Goal: Find specific page/section: Find specific page/section

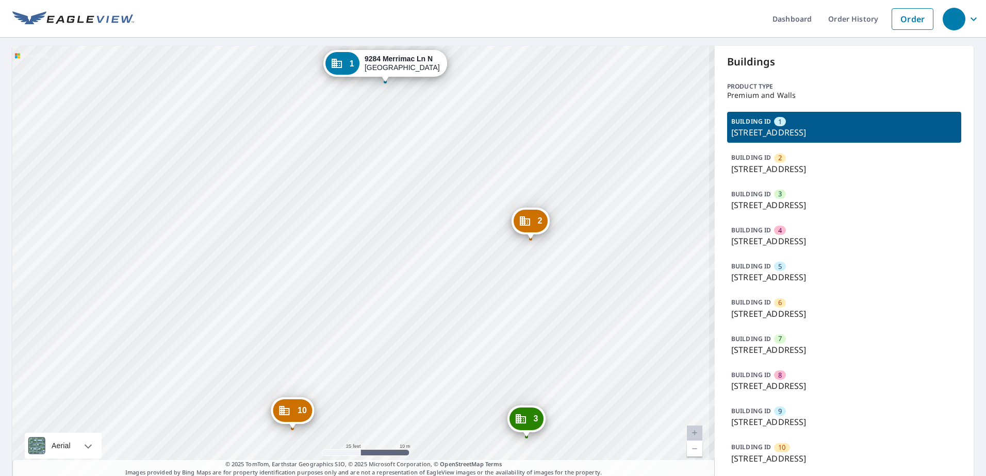
drag, startPoint x: 546, startPoint y: 415, endPoint x: 479, endPoint y: 314, distance: 121.6
click at [479, 314] on div "2 [STREET_ADDRESS] [STREET_ADDRESS][GEOGRAPHIC_DATA] 4 [STREET_ADDRESS] 5 [STRE…" at bounding box center [363, 262] width 702 height 432
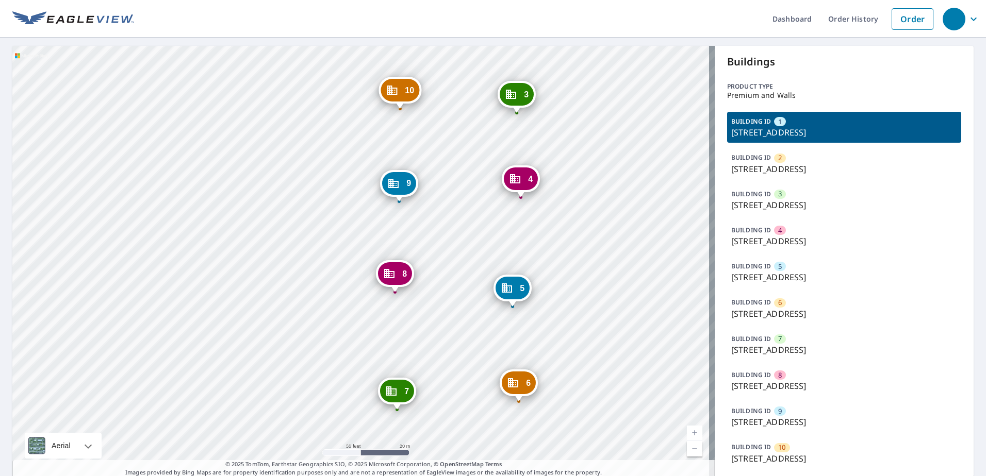
drag, startPoint x: 564, startPoint y: 409, endPoint x: 582, endPoint y: 217, distance: 193.1
click at [582, 217] on div "2 [STREET_ADDRESS] [STREET_ADDRESS][GEOGRAPHIC_DATA] 4 [STREET_ADDRESS] 5 [STRE…" at bounding box center [363, 262] width 702 height 432
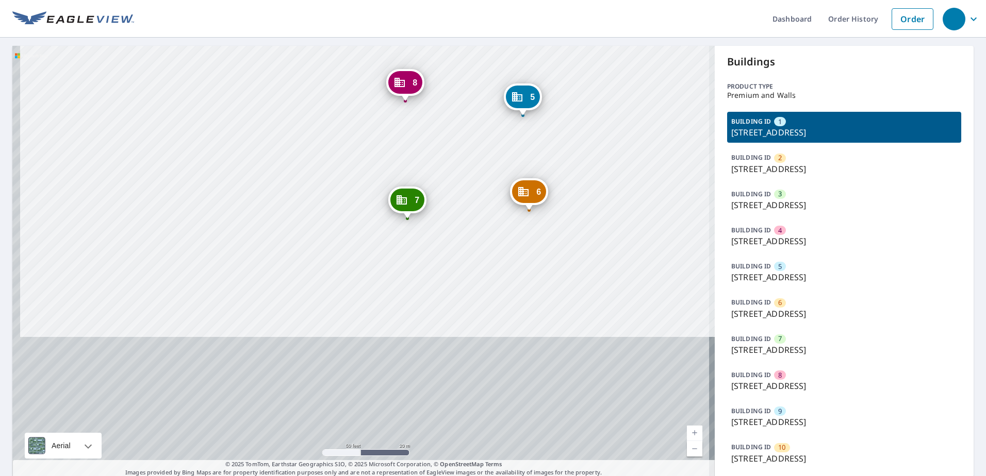
drag, startPoint x: 562, startPoint y: 359, endPoint x: 572, endPoint y: 168, distance: 191.6
click at [572, 168] on div "2 [STREET_ADDRESS] [STREET_ADDRESS][GEOGRAPHIC_DATA] 4 [STREET_ADDRESS] 5 [STRE…" at bounding box center [363, 262] width 702 height 432
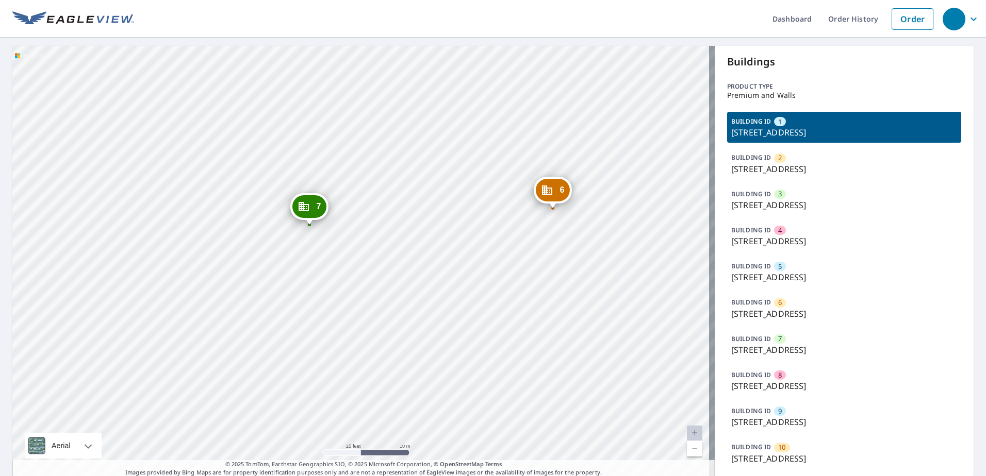
drag, startPoint x: 570, startPoint y: 354, endPoint x: 565, endPoint y: 385, distance: 30.8
click at [566, 385] on div "2 [STREET_ADDRESS] [STREET_ADDRESS][GEOGRAPHIC_DATA] 4 [STREET_ADDRESS] 5 [STRE…" at bounding box center [363, 262] width 702 height 432
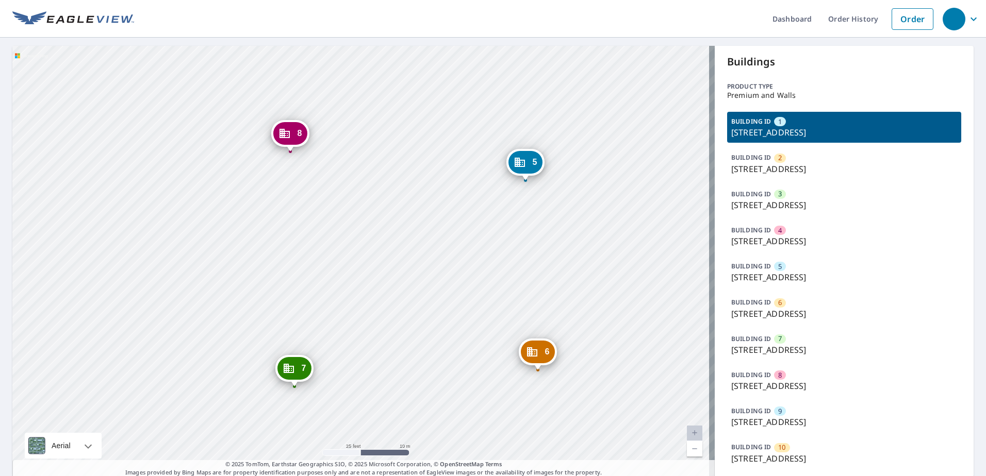
drag, startPoint x: 554, startPoint y: 238, endPoint x: 559, endPoint y: 323, distance: 85.7
click at [555, 332] on div "2 [STREET_ADDRESS] [STREET_ADDRESS][GEOGRAPHIC_DATA] 4 [STREET_ADDRESS] 5 [STRE…" at bounding box center [363, 262] width 702 height 432
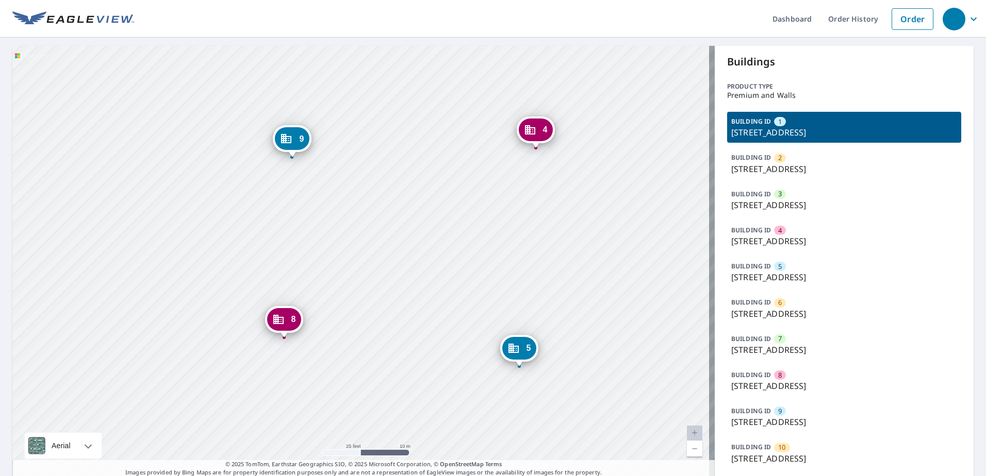
drag, startPoint x: 584, startPoint y: 310, endPoint x: 583, endPoint y: 316, distance: 5.9
click at [585, 336] on div "2 [STREET_ADDRESS] [STREET_ADDRESS][GEOGRAPHIC_DATA] 4 [STREET_ADDRESS] 5 [STRE…" at bounding box center [363, 262] width 702 height 432
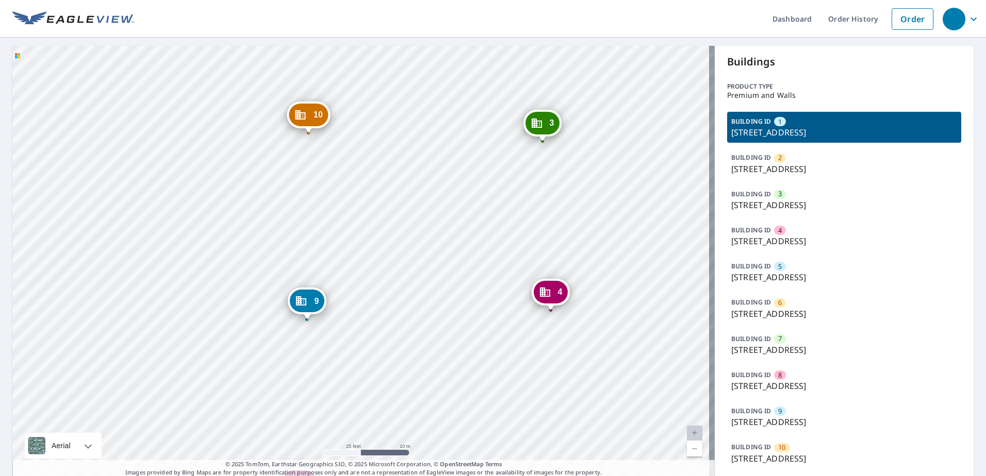
drag, startPoint x: 570, startPoint y: 197, endPoint x: 592, endPoint y: 275, distance: 81.0
click at [585, 336] on div "2 [STREET_ADDRESS] [STREET_ADDRESS][GEOGRAPHIC_DATA] 4 [STREET_ADDRESS] 5 [STRE…" at bounding box center [363, 262] width 702 height 432
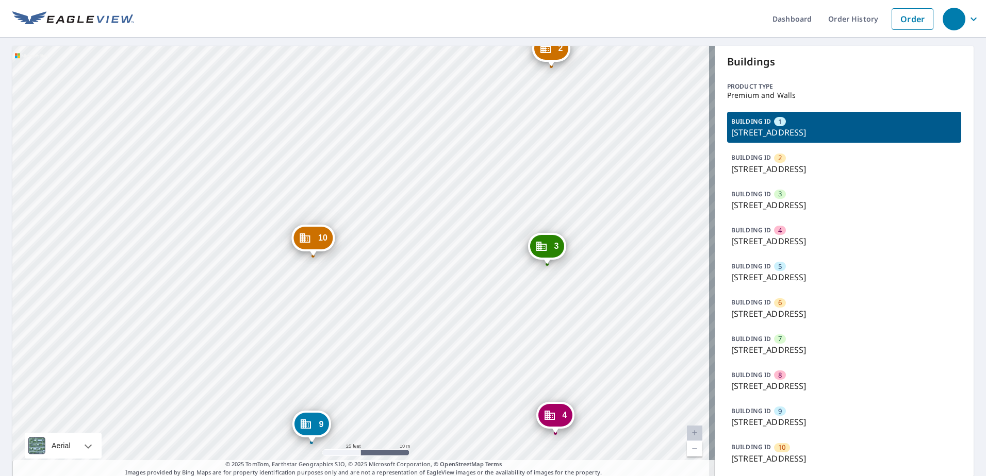
drag, startPoint x: 603, startPoint y: 201, endPoint x: 606, endPoint y: 322, distance: 121.2
click at [606, 322] on div "2 [STREET_ADDRESS] [STREET_ADDRESS][GEOGRAPHIC_DATA] 4 [STREET_ADDRESS] 5 [STRE…" at bounding box center [363, 262] width 702 height 432
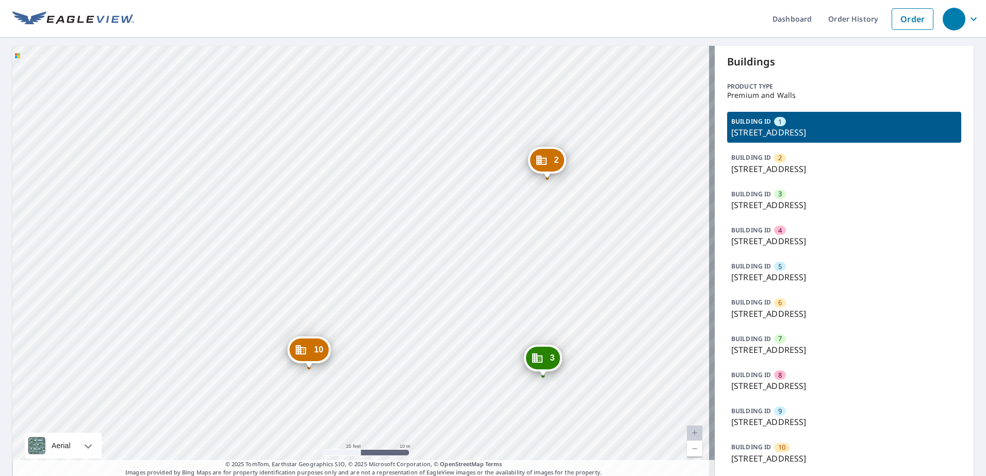
drag, startPoint x: 604, startPoint y: 279, endPoint x: 600, endPoint y: 344, distance: 65.1
click at [600, 344] on div "2 [STREET_ADDRESS] [STREET_ADDRESS][GEOGRAPHIC_DATA] 4 [STREET_ADDRESS] 5 [STRE…" at bounding box center [363, 262] width 702 height 432
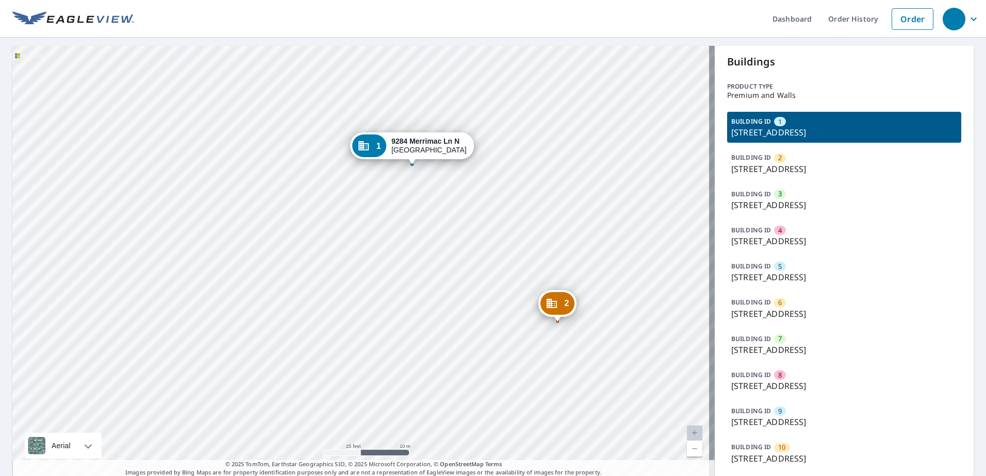
drag, startPoint x: 598, startPoint y: 220, endPoint x: 611, endPoint y: 342, distance: 122.9
click at [611, 342] on div "2 [STREET_ADDRESS] [STREET_ADDRESS][GEOGRAPHIC_DATA] 4 [STREET_ADDRESS] 5 [STRE…" at bounding box center [363, 262] width 702 height 432
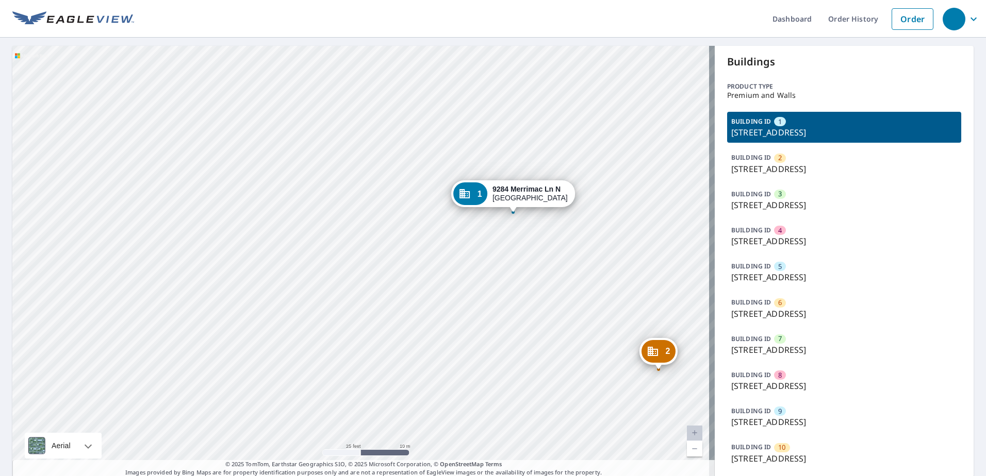
drag, startPoint x: 519, startPoint y: 314, endPoint x: 527, endPoint y: 319, distance: 9.6
click at [527, 319] on div "2 [STREET_ADDRESS] [STREET_ADDRESS][GEOGRAPHIC_DATA] 4 [STREET_ADDRESS] 5 [STRE…" at bounding box center [363, 262] width 702 height 432
click at [507, 200] on div "[STREET_ADDRESS]" at bounding box center [537, 200] width 75 height 18
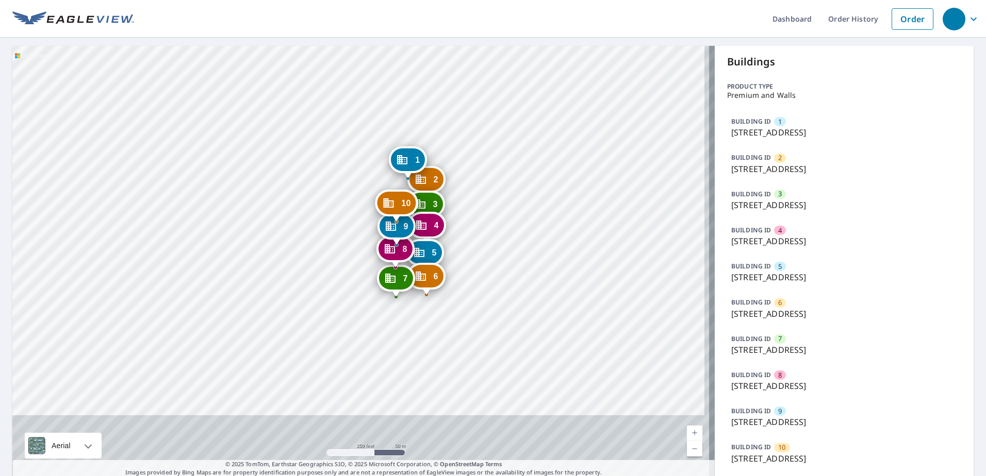
drag, startPoint x: 485, startPoint y: 371, endPoint x: 469, endPoint y: 284, distance: 88.5
click at [469, 284] on div "2 [STREET_ADDRESS] [STREET_ADDRESS][GEOGRAPHIC_DATA] 4 [STREET_ADDRESS] 5 [STRE…" at bounding box center [363, 262] width 702 height 432
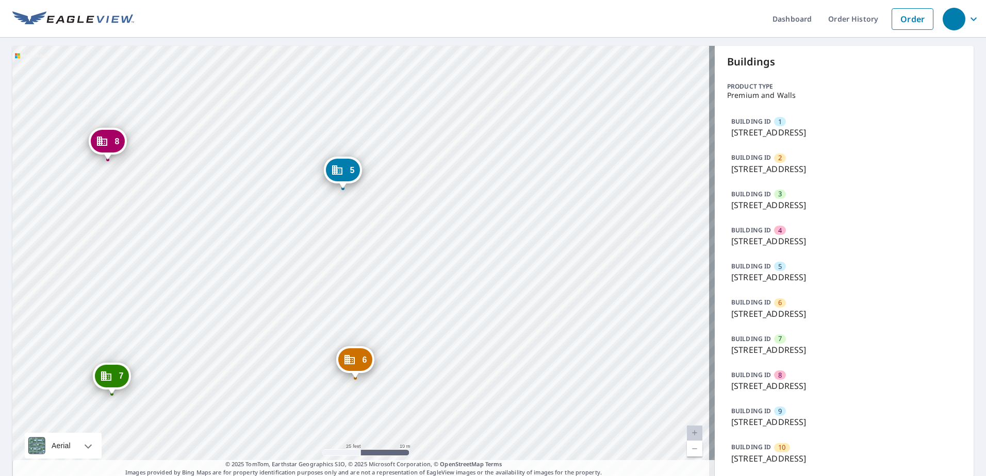
drag, startPoint x: 337, startPoint y: 352, endPoint x: 405, endPoint y: 271, distance: 106.1
click at [405, 271] on div "2 [STREET_ADDRESS] [STREET_ADDRESS][GEOGRAPHIC_DATA] 4 [STREET_ADDRESS] 5 [STRE…" at bounding box center [363, 262] width 702 height 432
